Goal: Transaction & Acquisition: Obtain resource

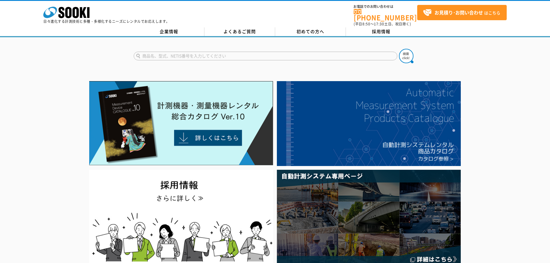
click at [212, 53] on input "text" at bounding box center [266, 56] width 264 height 9
type input "BLK360"
click at [399, 49] on button at bounding box center [406, 56] width 14 height 14
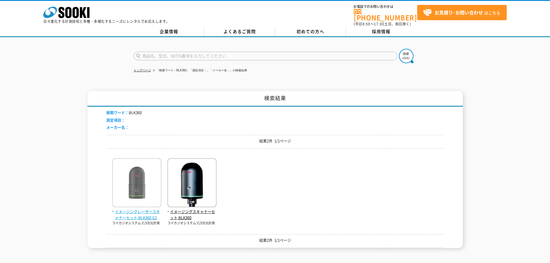
click at [144, 182] on img at bounding box center [136, 183] width 49 height 51
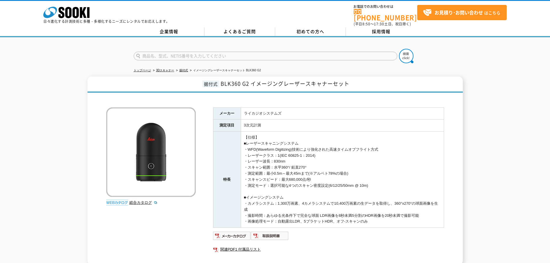
scroll to position [80, 0]
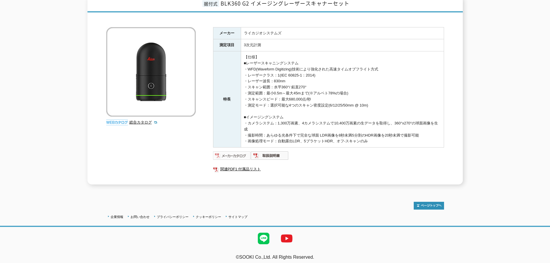
click at [232, 152] on img at bounding box center [232, 155] width 38 height 9
click at [244, 152] on img at bounding box center [232, 155] width 38 height 9
